Goal: Check status: Check status

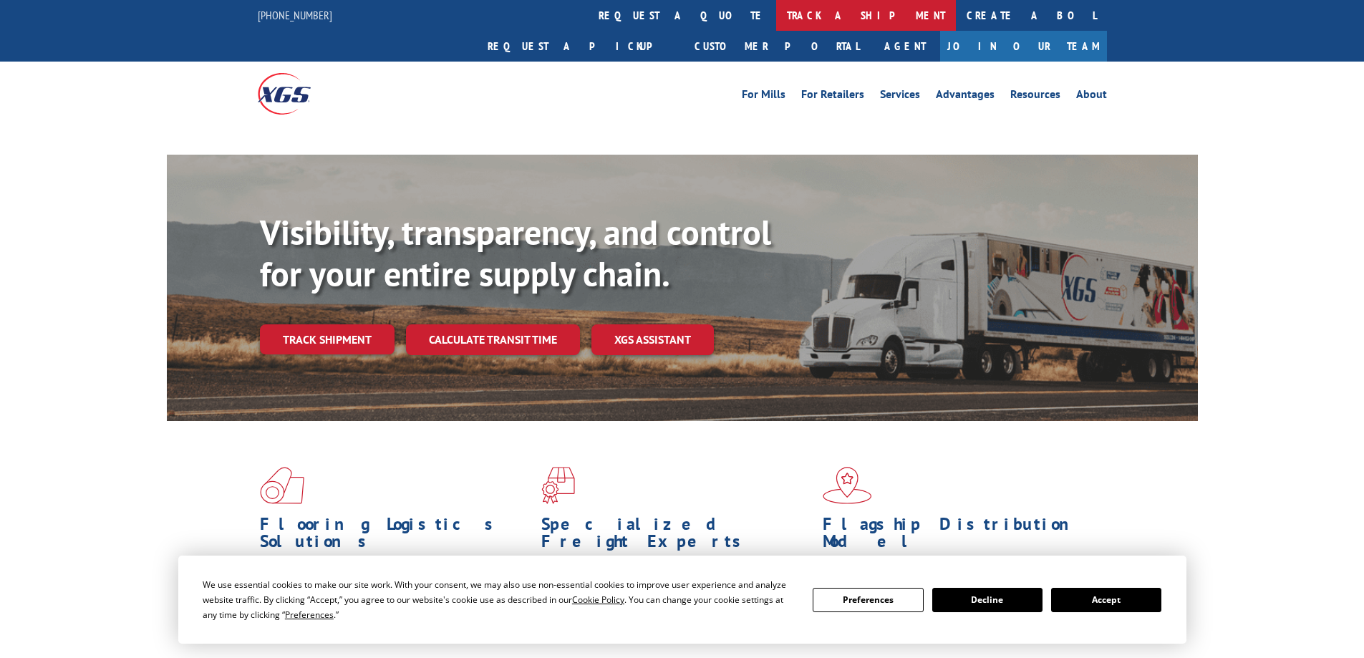
click at [776, 8] on link "track a shipment" at bounding box center [866, 15] width 180 height 31
click at [776, 11] on link "track a shipment" at bounding box center [866, 15] width 180 height 31
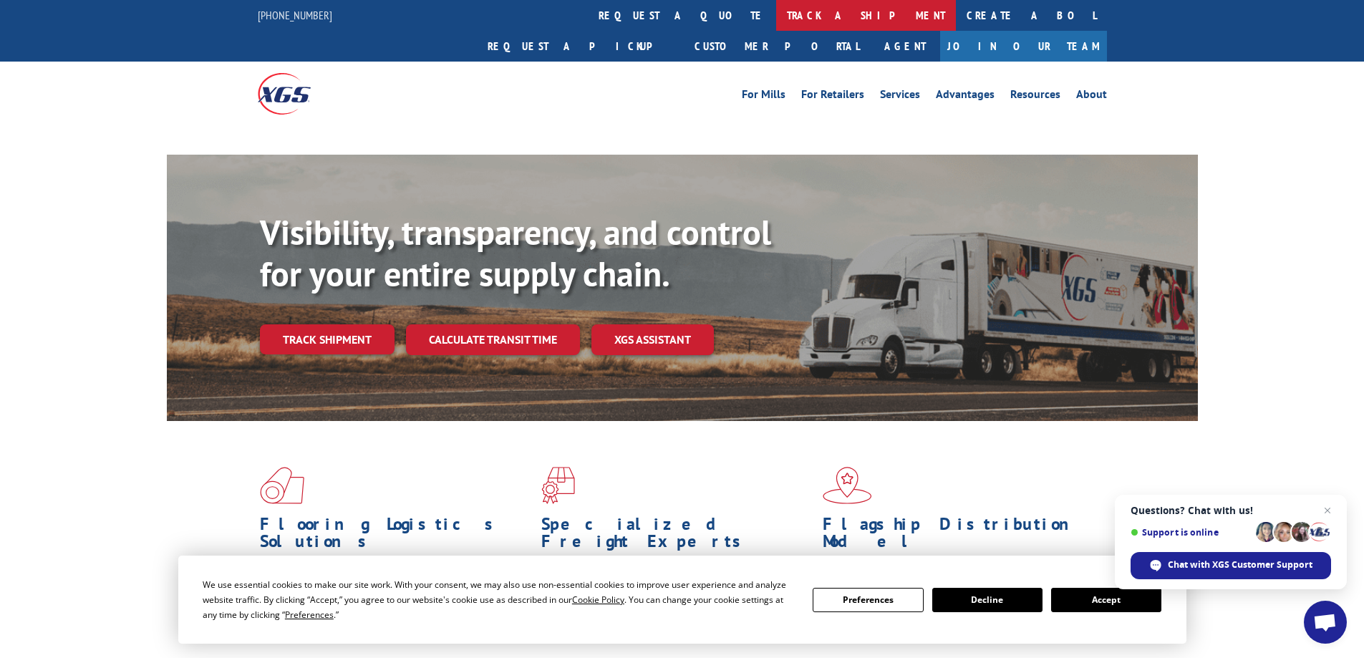
click at [776, 29] on link "track a shipment" at bounding box center [866, 15] width 180 height 31
click at [1120, 594] on button "Accept" at bounding box center [1106, 600] width 110 height 24
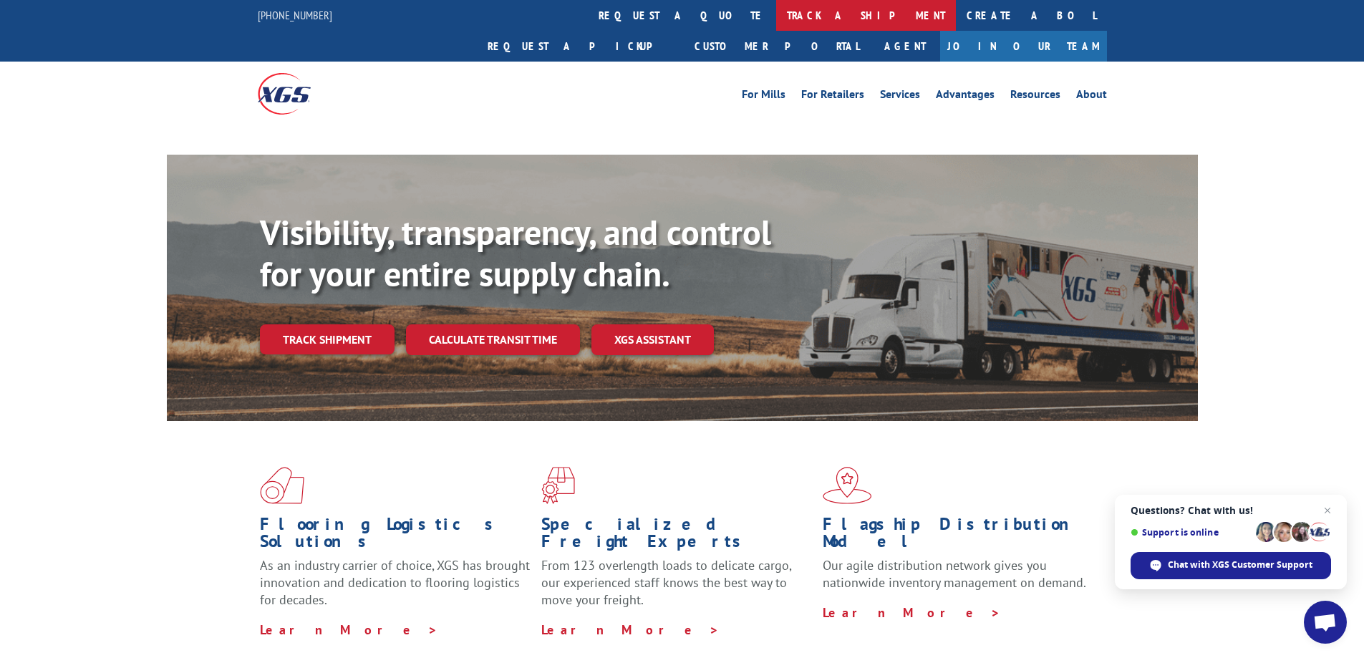
click at [776, 17] on link "track a shipment" at bounding box center [866, 15] width 180 height 31
click at [776, 6] on link "track a shipment" at bounding box center [866, 15] width 180 height 31
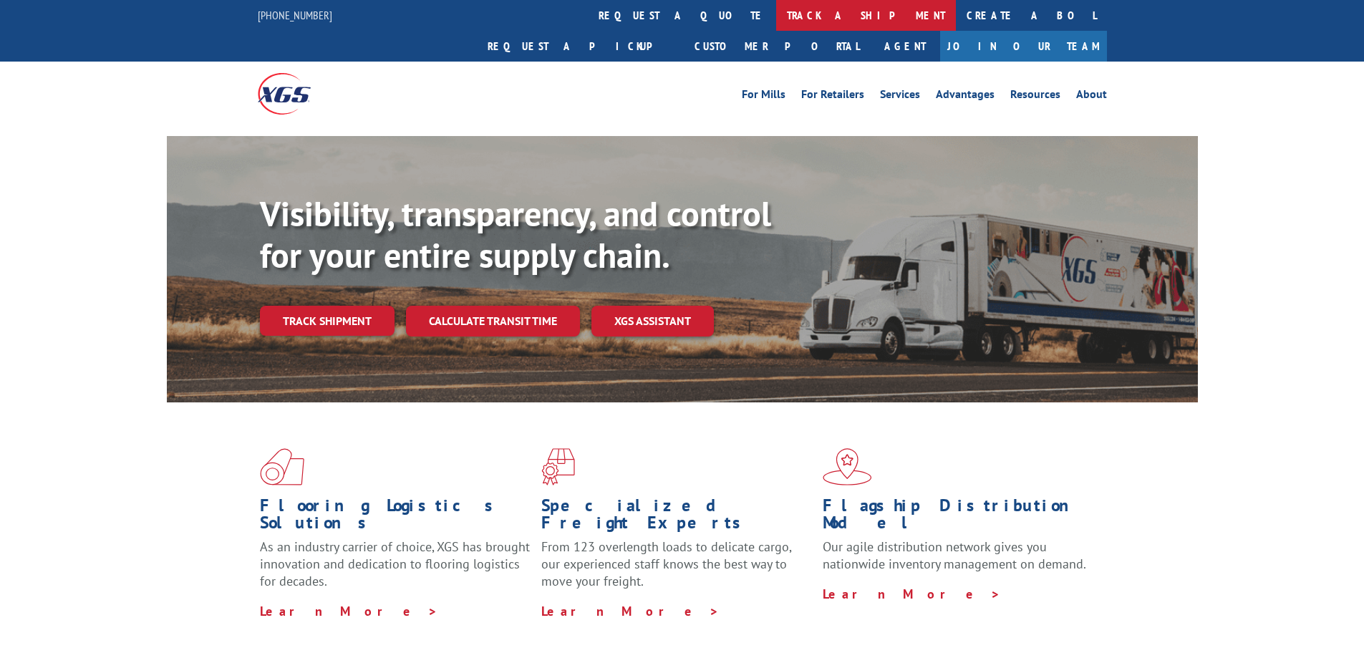
click at [776, 12] on link "track a shipment" at bounding box center [866, 15] width 180 height 31
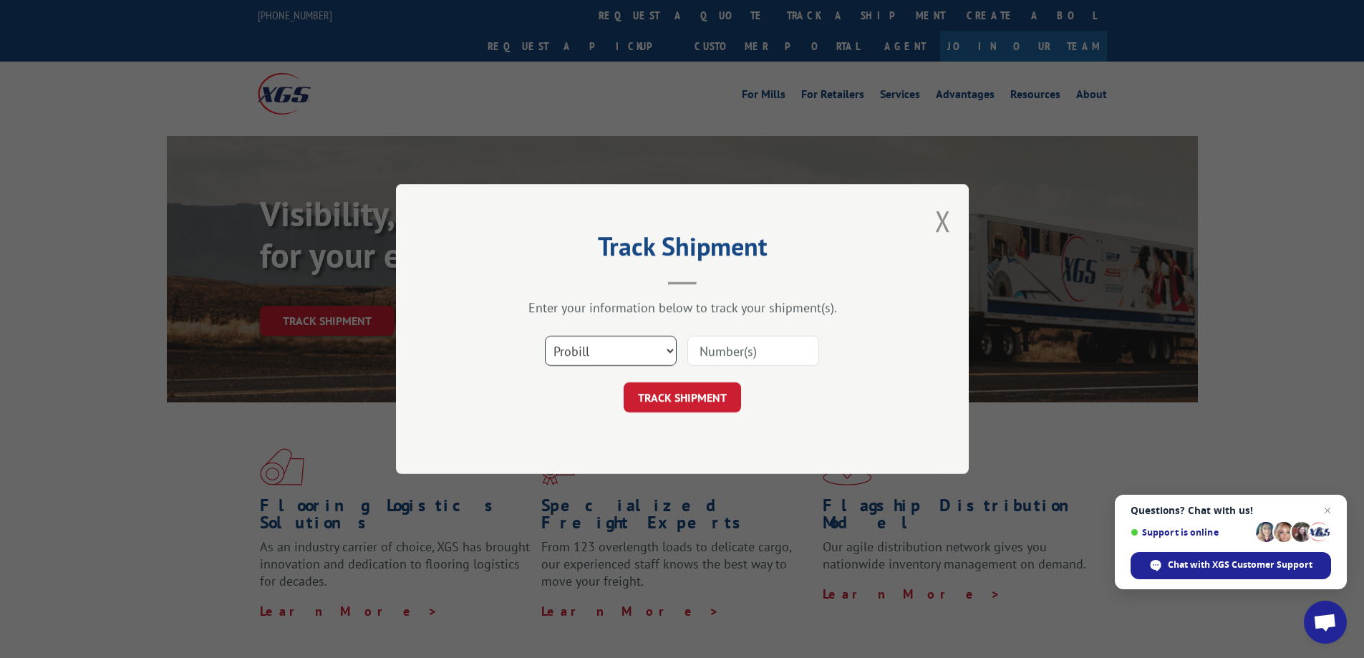
click at [632, 360] on select "Select category... Probill BOL PO" at bounding box center [611, 351] width 132 height 30
select select "bol"
click at [545, 336] on select "Select category... Probill BOL PO" at bounding box center [611, 351] width 132 height 30
click at [736, 361] on input at bounding box center [753, 351] width 132 height 30
paste input "5309098"
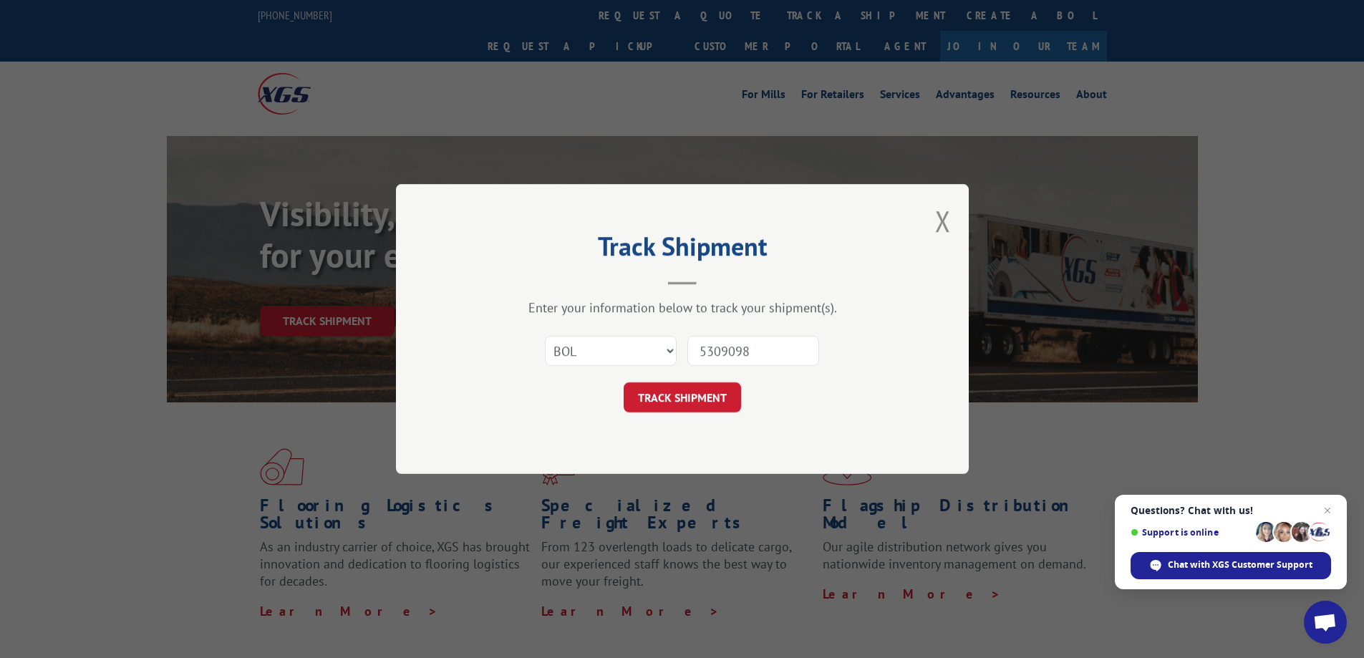
type input "5309098"
click at [709, 390] on button "TRACK SHIPMENT" at bounding box center [681, 397] width 117 height 30
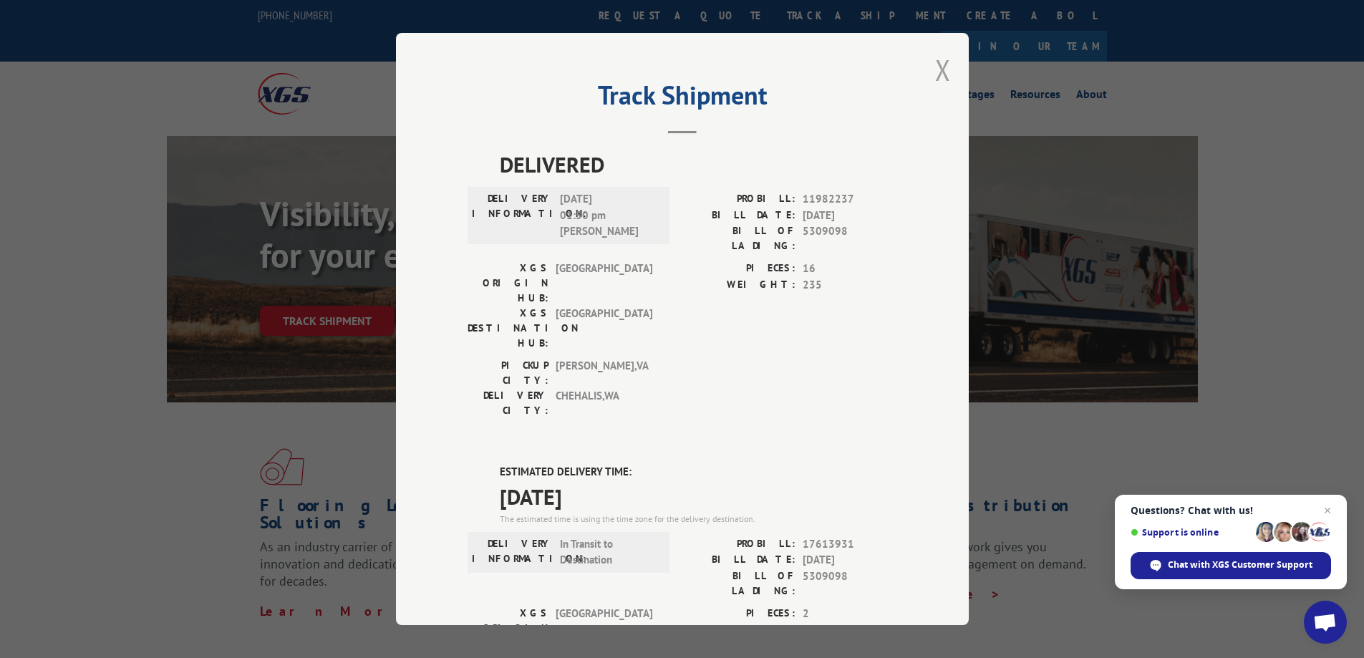
click at [935, 70] on button "Close modal" at bounding box center [943, 70] width 16 height 38
